Goal: Transaction & Acquisition: Obtain resource

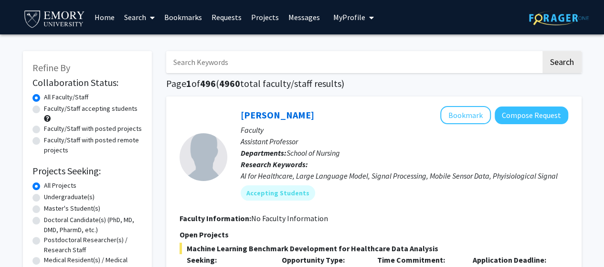
click at [185, 16] on link "Bookmarks" at bounding box center [183, 16] width 47 height 33
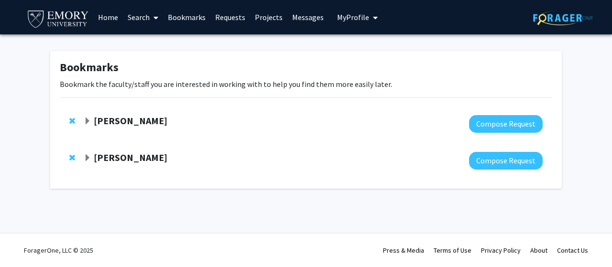
click at [117, 162] on strong "[PERSON_NAME]" at bounding box center [131, 157] width 74 height 12
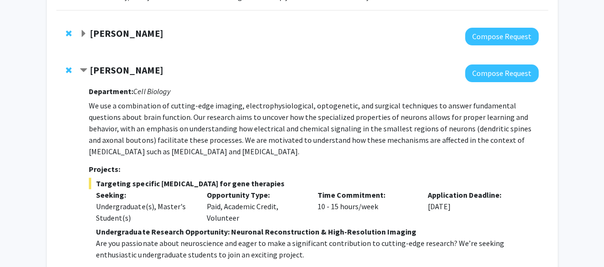
scroll to position [88, 0]
click at [133, 36] on strong "[PERSON_NAME]" at bounding box center [127, 33] width 74 height 12
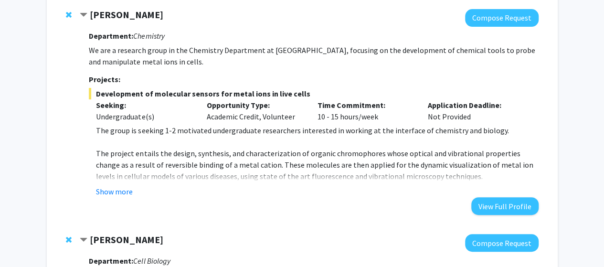
scroll to position [107, 0]
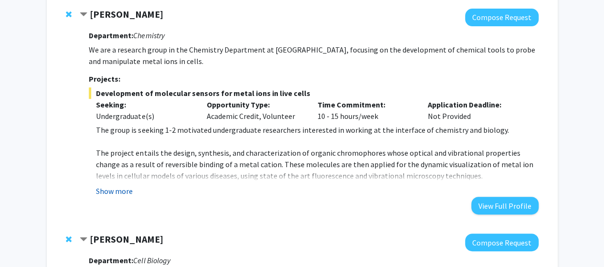
click at [116, 185] on button "Show more" at bounding box center [114, 190] width 37 height 11
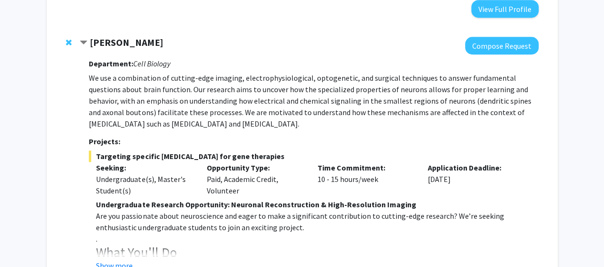
scroll to position [486, 0]
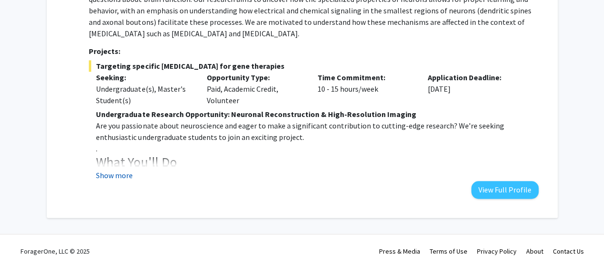
click at [107, 179] on button "Show more" at bounding box center [114, 175] width 37 height 11
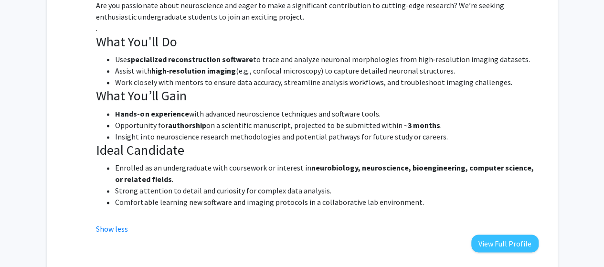
scroll to position [606, 0]
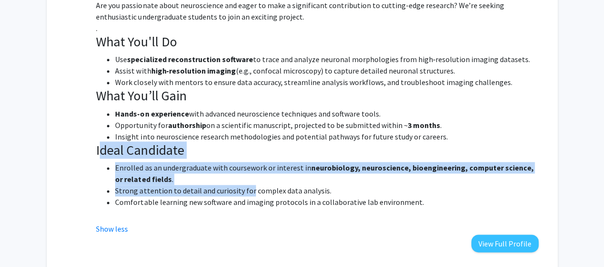
drag, startPoint x: 99, startPoint y: 149, endPoint x: 248, endPoint y: 194, distance: 155.8
click at [248, 194] on div "Undergraduate Research Opportunity: Neuronal Reconstruction & High-Resolution I…" at bounding box center [317, 104] width 442 height 232
click at [248, 194] on li "Strong attention to detail and curiosity for complex data analysis." at bounding box center [326, 190] width 423 height 11
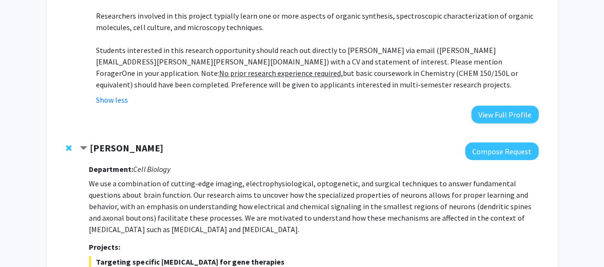
scroll to position [290, 0]
click at [485, 146] on button "Compose Request" at bounding box center [502, 151] width 74 height 18
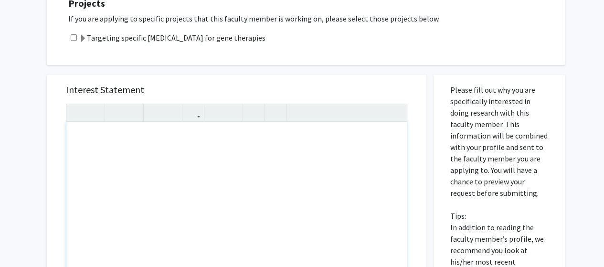
scroll to position [187, 0]
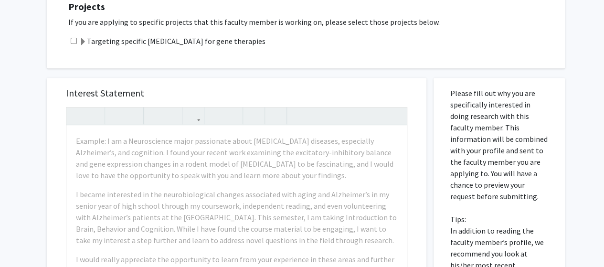
click at [383, 103] on div "Interest Statement Example: I am a Neuroscience major passionate about [MEDICAL…" at bounding box center [236, 220] width 361 height 285
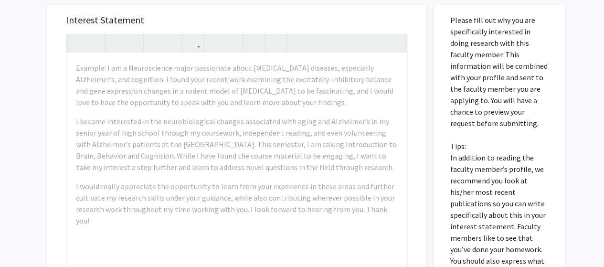
scroll to position [262, 0]
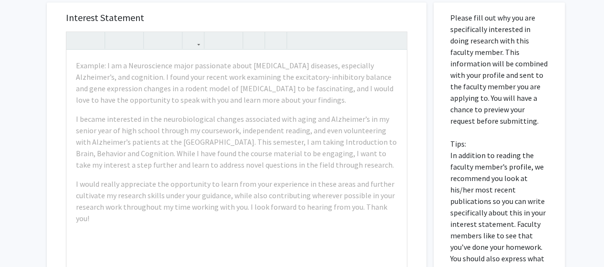
click at [390, 28] on div "Interest Statement Example: I am a Neuroscience major passionate about [MEDICAL…" at bounding box center [236, 144] width 361 height 285
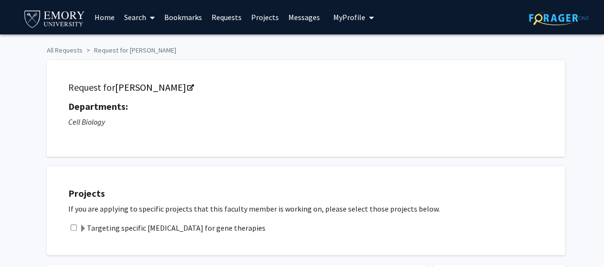
scroll to position [0, 0]
click at [357, 19] on span "My Profile" at bounding box center [350, 17] width 32 height 10
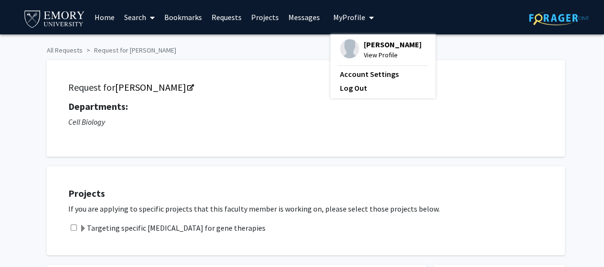
click at [288, 67] on div "Request for [PERSON_NAME] Departments: Cell Biology" at bounding box center [306, 108] width 518 height 97
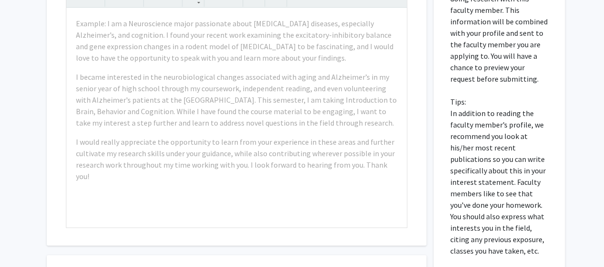
scroll to position [307, 0]
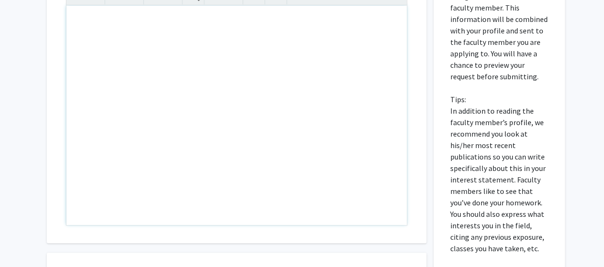
click at [288, 67] on div "Note to users with screen readers: Please press Alt+0 or Option+0 to deactivate…" at bounding box center [236, 115] width 341 height 219
click at [428, 103] on div "Interest Statement Insert link Remove link Supplemental Files File Name Uploade…" at bounding box center [237, 164] width 394 height 432
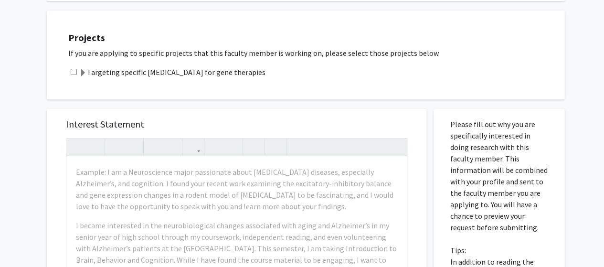
scroll to position [137, 0]
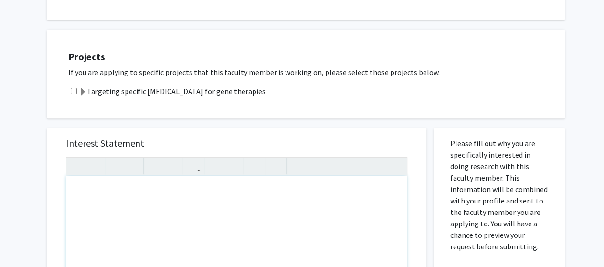
drag, startPoint x: 168, startPoint y: 235, endPoint x: 253, endPoint y: 239, distance: 85.6
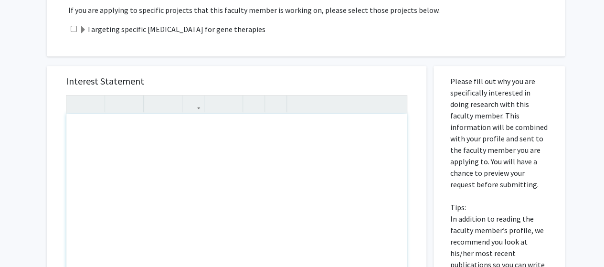
scroll to position [130, 0]
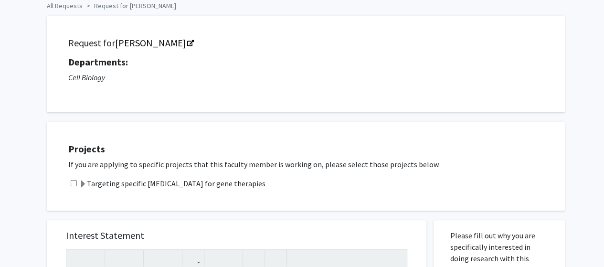
scroll to position [0, 0]
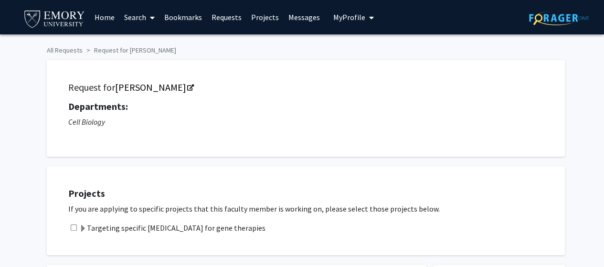
click at [188, 19] on link "Bookmarks" at bounding box center [183, 16] width 47 height 33
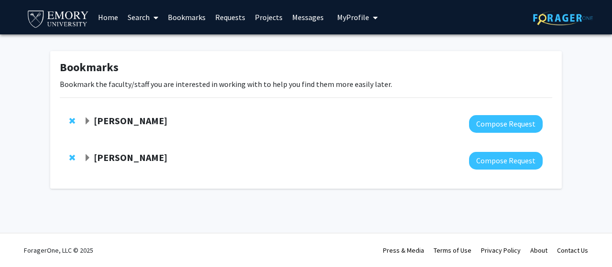
click at [124, 162] on strong "[PERSON_NAME]" at bounding box center [131, 157] width 74 height 12
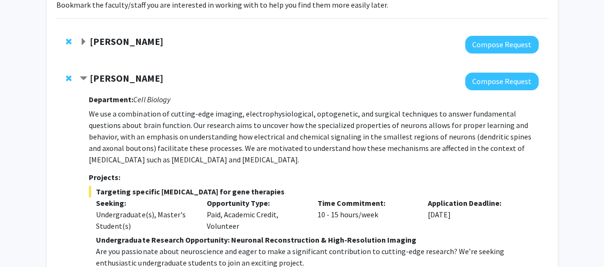
scroll to position [76, 0]
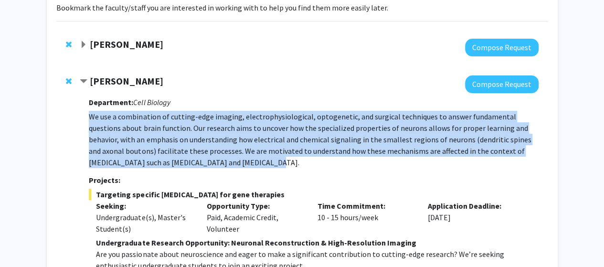
drag, startPoint x: 90, startPoint y: 109, endPoint x: 176, endPoint y: 160, distance: 99.8
click at [176, 160] on div "Department: Cell Biology We use a combination of cutting-edge imaging, electrop…" at bounding box center [314, 210] width 450 height 234
copy p "We use a combination of cutting-edge imaging, electrophysiological, optogenetic…"
click at [176, 160] on p "We use a combination of cutting-edge imaging, electrophysiological, optogenetic…" at bounding box center [314, 139] width 450 height 57
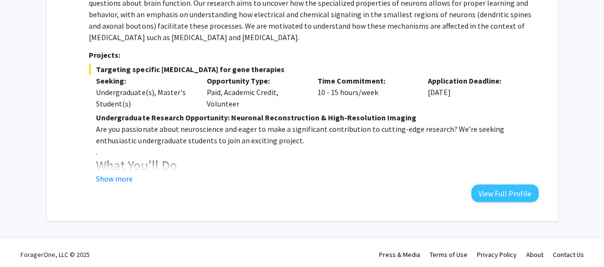
scroll to position [205, 0]
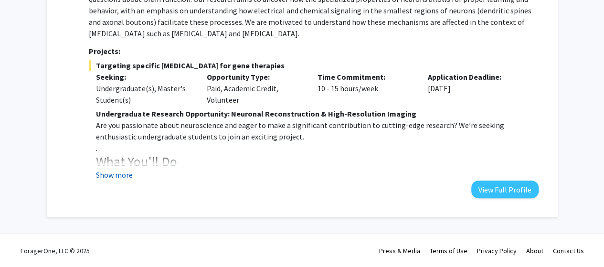
click at [127, 177] on button "Show more" at bounding box center [114, 174] width 37 height 11
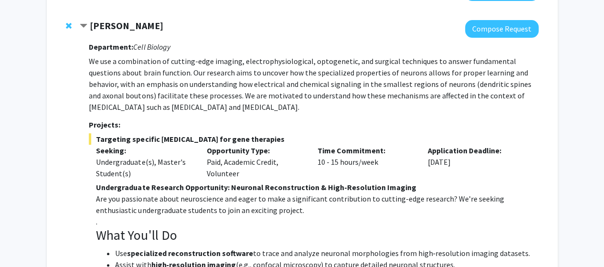
scroll to position [131, 0]
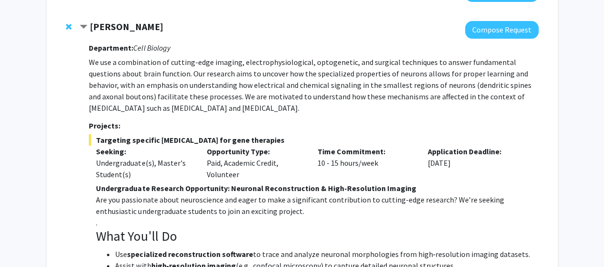
click at [303, 87] on p "We use a combination of cutting-edge imaging, electrophysiological, optogenetic…" at bounding box center [314, 84] width 450 height 57
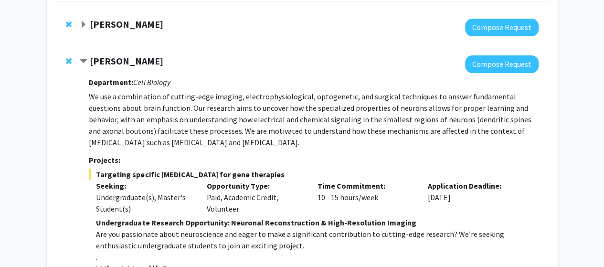
scroll to position [94, 0]
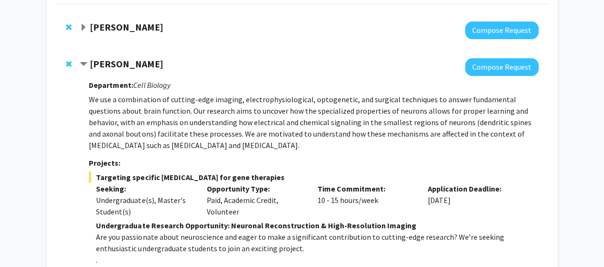
click at [83, 29] on span "Expand Daniela Buccella Bookmark" at bounding box center [84, 28] width 8 height 8
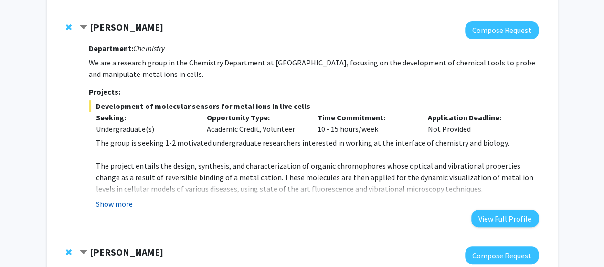
click at [118, 206] on button "Show more" at bounding box center [114, 203] width 37 height 11
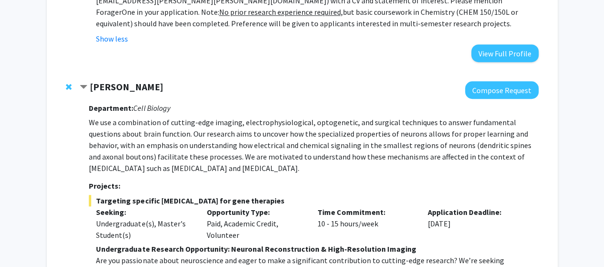
scroll to position [351, 0]
click at [93, 123] on p "We use a combination of cutting-edge imaging, electrophysiological, optogenetic…" at bounding box center [314, 145] width 450 height 57
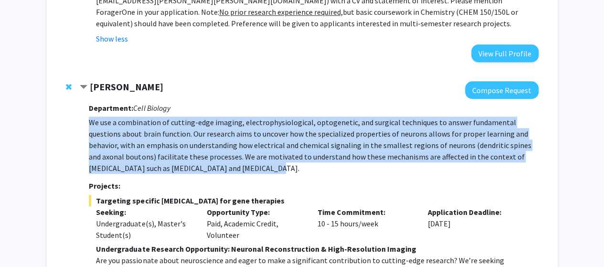
drag, startPoint x: 91, startPoint y: 123, endPoint x: 171, endPoint y: 166, distance: 91.1
click at [171, 166] on p "We use a combination of cutting-edge imaging, electrophysiological, optogenetic…" at bounding box center [314, 145] width 450 height 57
copy p "We use a combination of cutting-edge imaging, electrophysiological, optogenetic…"
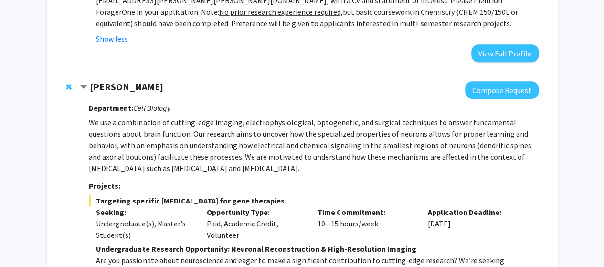
click at [345, 167] on p "We use a combination of cutting-edge imaging, electrophysiological, optogenetic…" at bounding box center [314, 145] width 450 height 57
click at [480, 91] on button "Compose Request" at bounding box center [502, 90] width 74 height 18
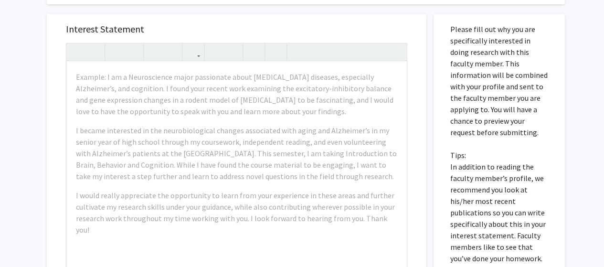
scroll to position [251, 0]
